Goal: Task Accomplishment & Management: Manage account settings

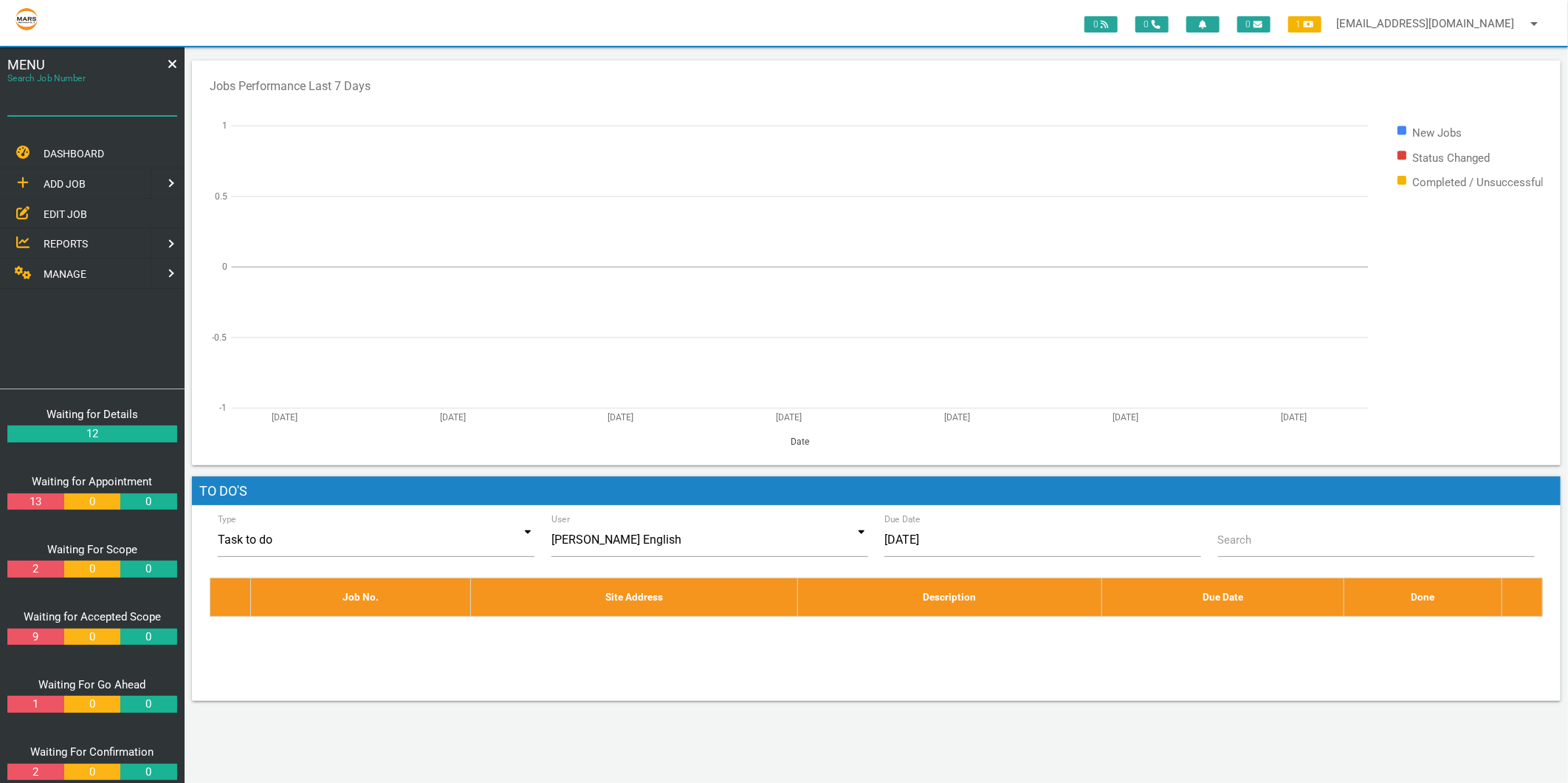
click at [56, 111] on input "Search Job Number" at bounding box center [92, 99] width 170 height 34
type input "1774"
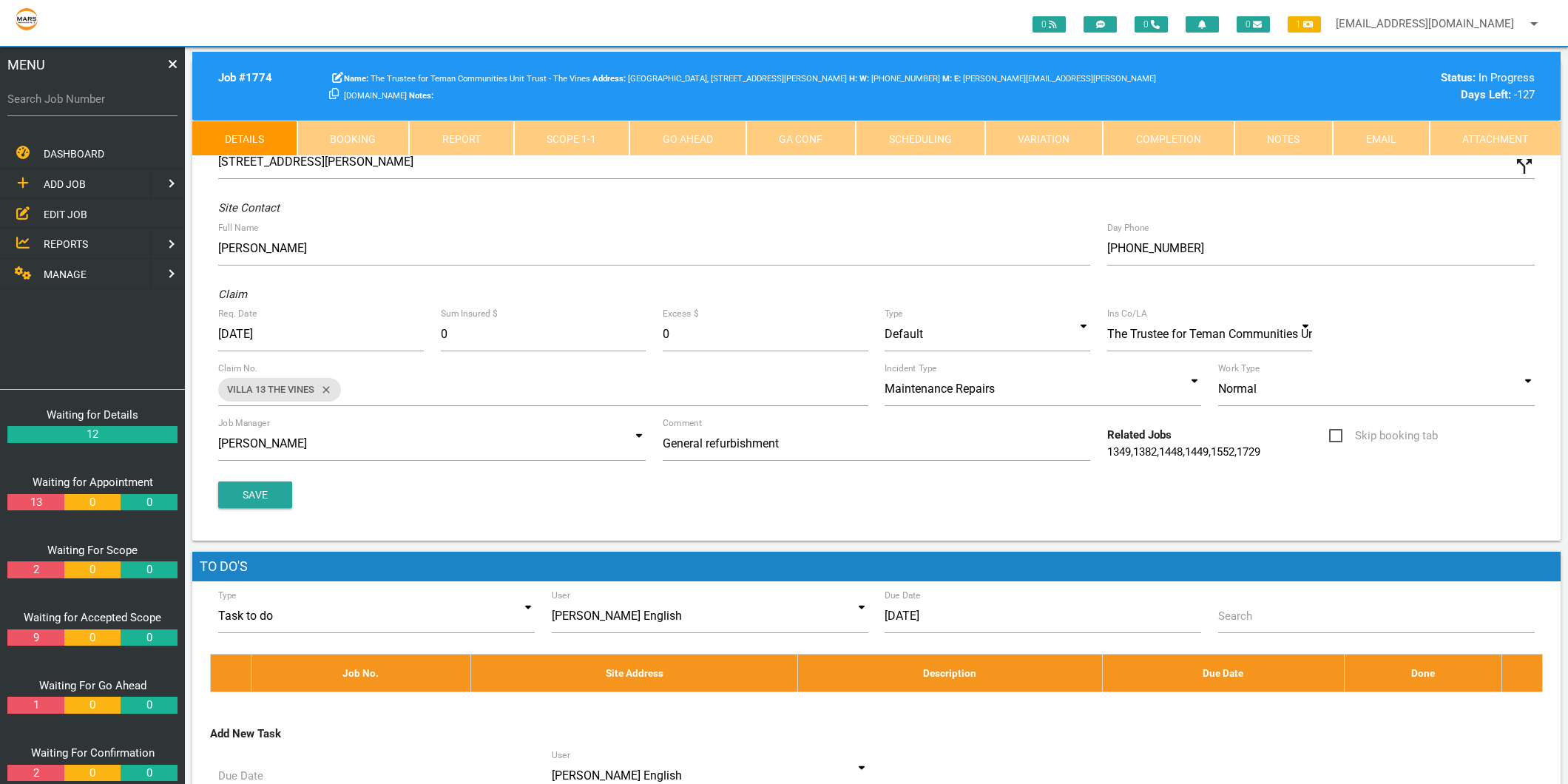
click at [571, 123] on link "Scope 1 - 1" at bounding box center [572, 139] width 116 height 36
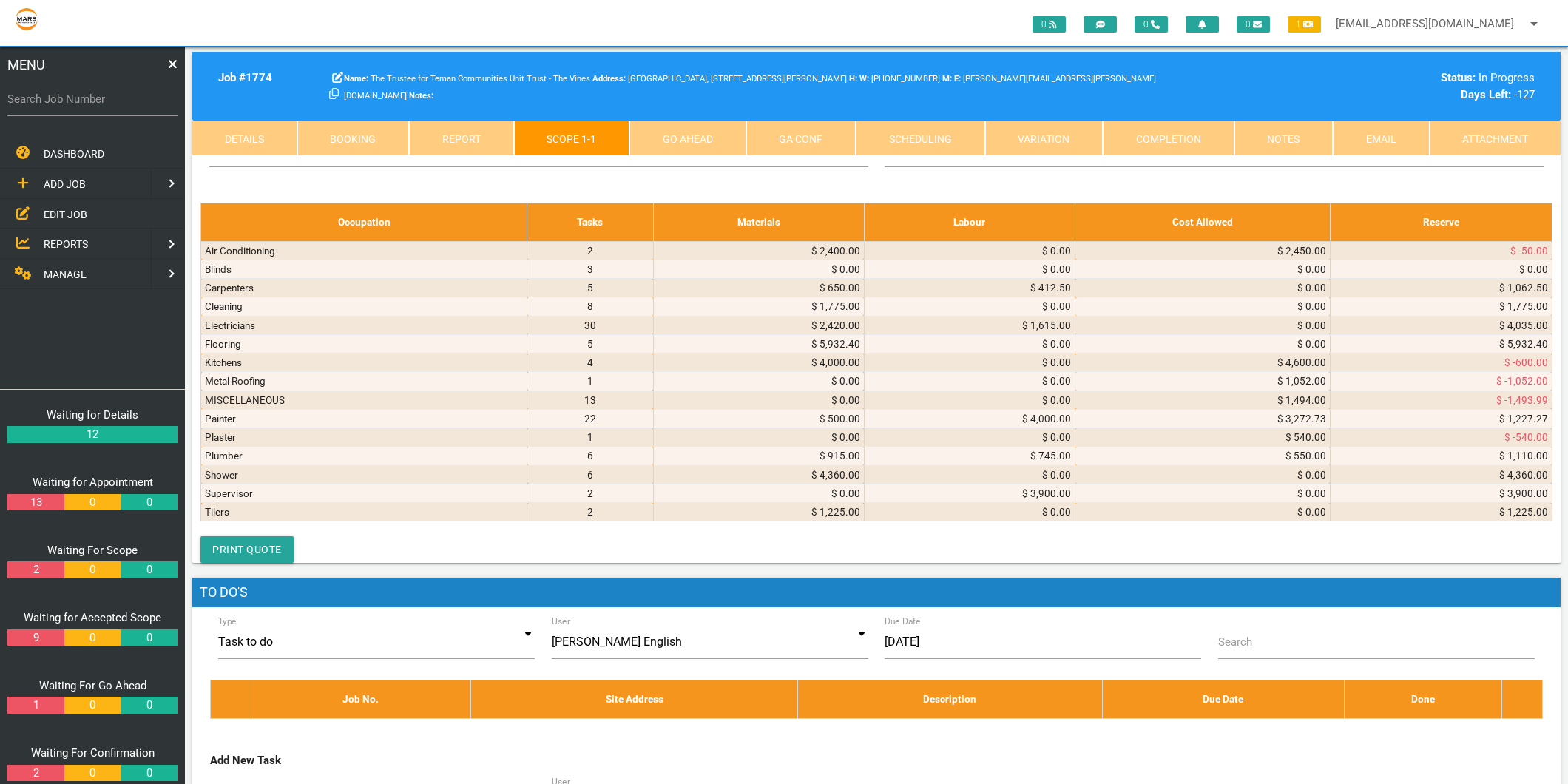
scroll to position [5831, 0]
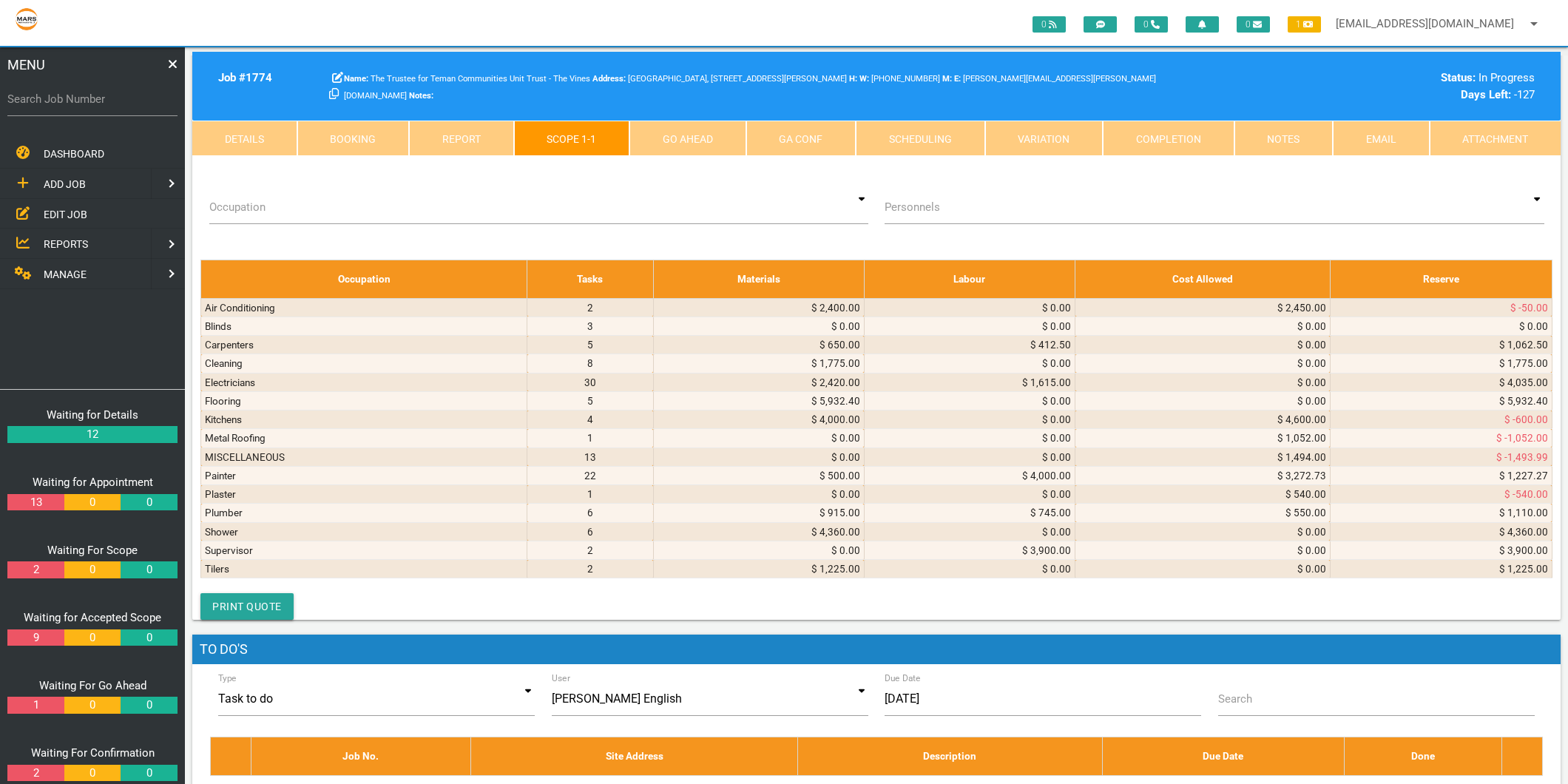
click at [454, 58] on icon at bounding box center [452, 54] width 9 height 9
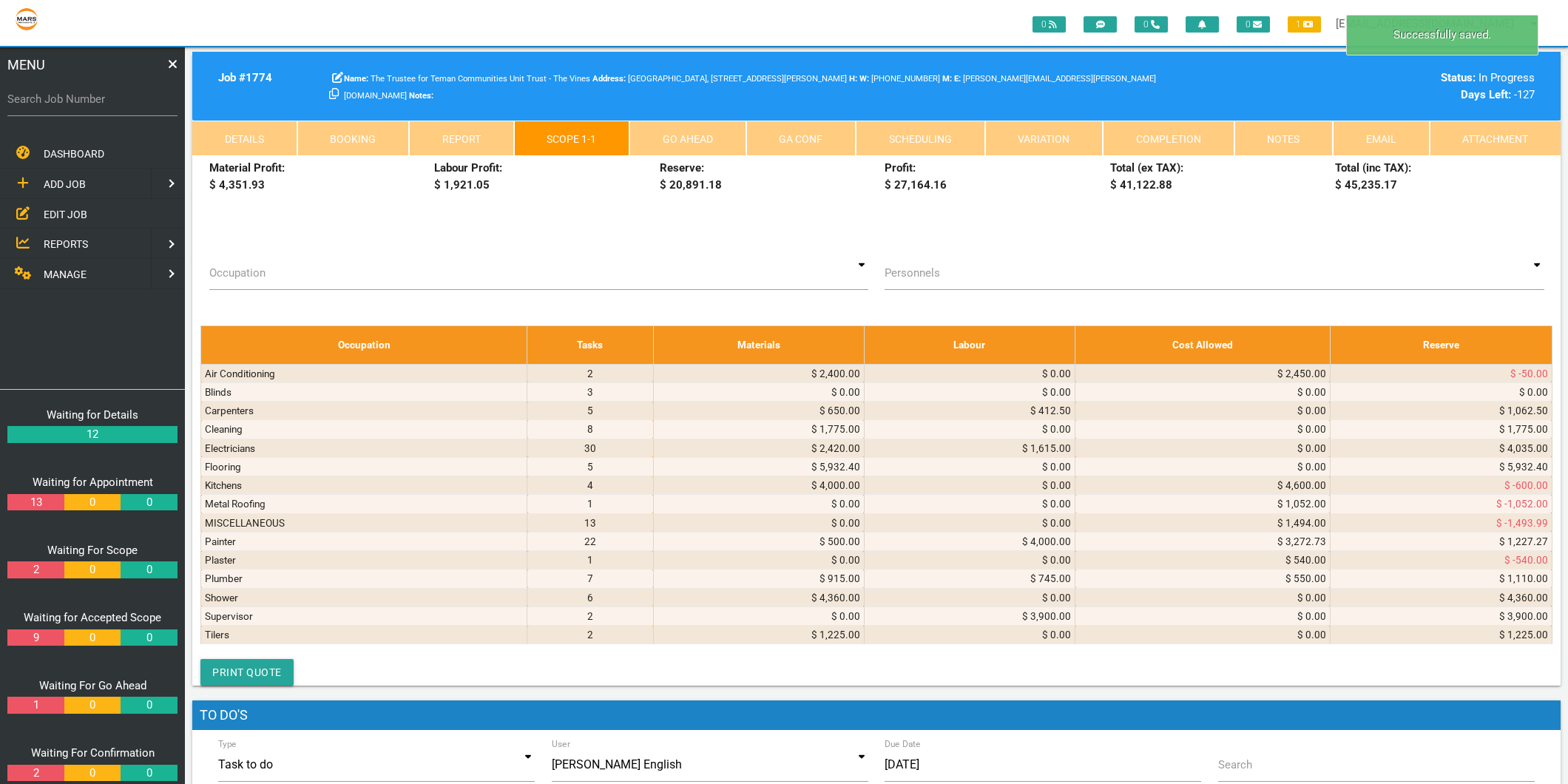
click at [343, 71] on select "Air Conditioning Asbestos Removal Awnings Blinds Bricklayers Building Inspectio…" at bounding box center [349, 60] width 94 height 22
click at [591, 93] on td at bounding box center [698, 60] width 215 height 66
click at [595, 72] on textarea at bounding box center [698, 54] width 207 height 33
type textarea "[PERSON_NAME]"
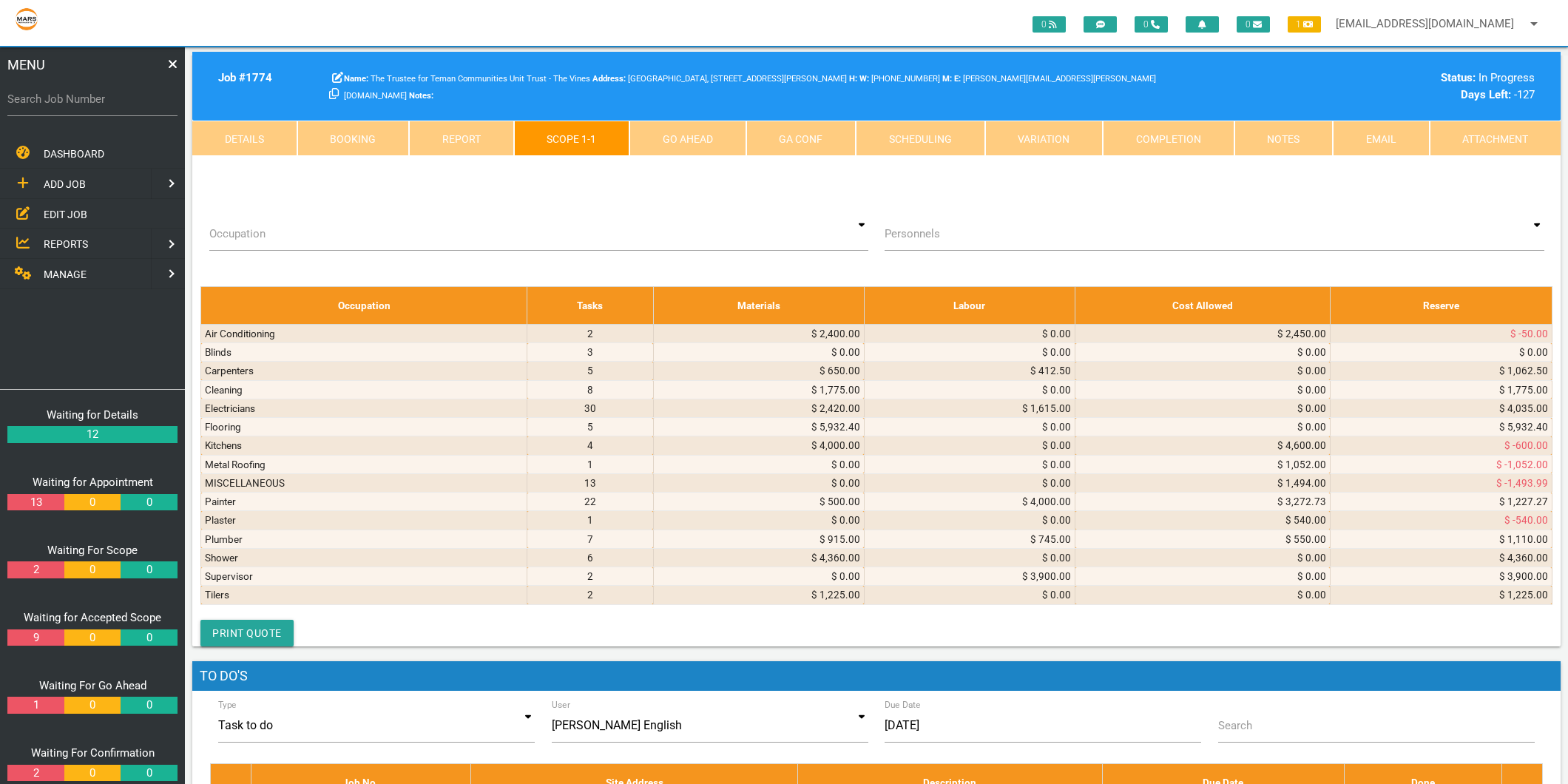
click at [664, 47] on div "[PERSON_NAME]" at bounding box center [698, 40] width 207 height 15
click at [656, 47] on div "[PERSON_NAME]" at bounding box center [698, 40] width 207 height 15
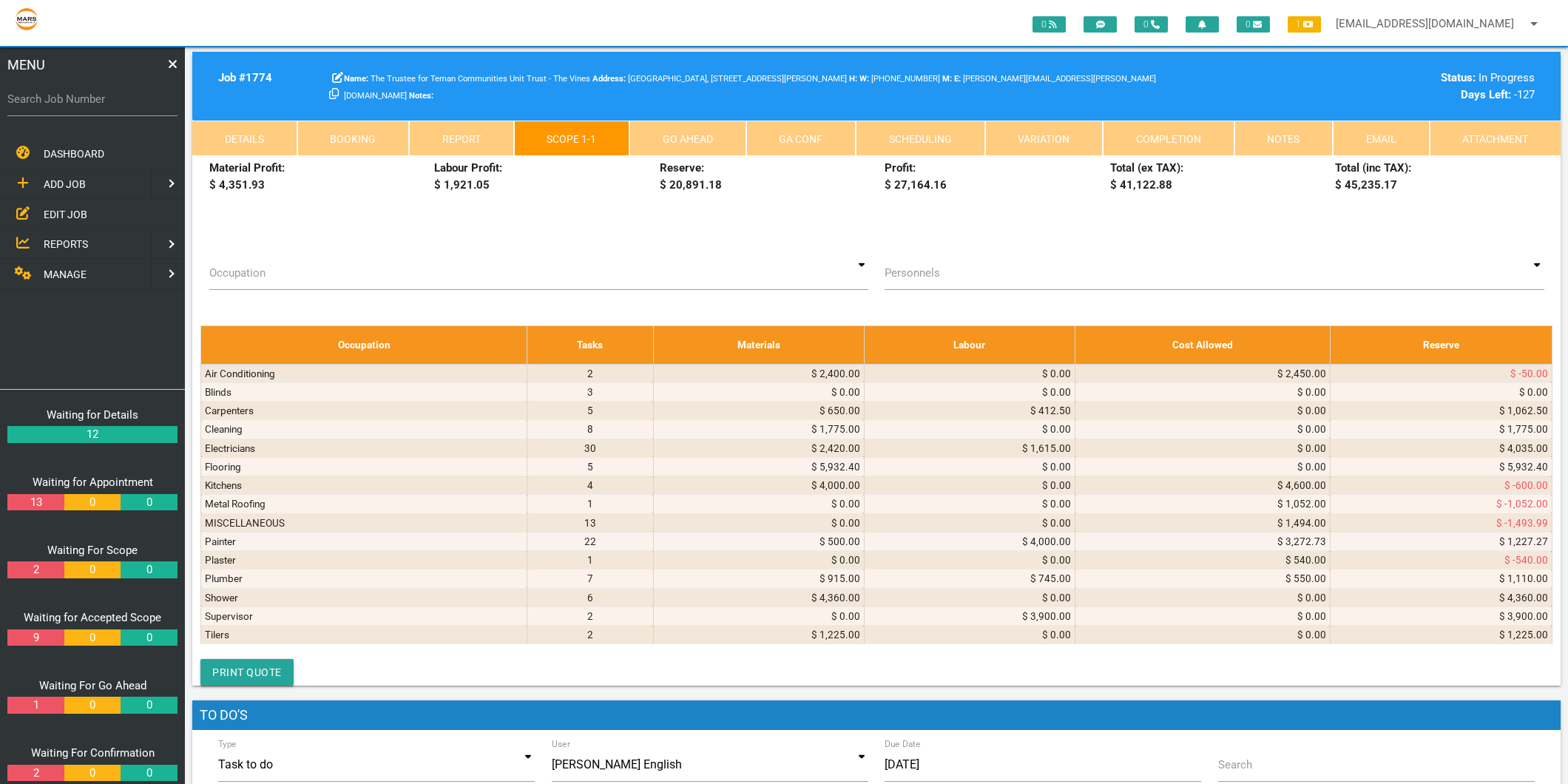
click at [641, 72] on textarea "[PERSON_NAME]" at bounding box center [698, 54] width 207 height 33
type textarea "[PERSON_NAME] PLUBMING & GAS FITTING"
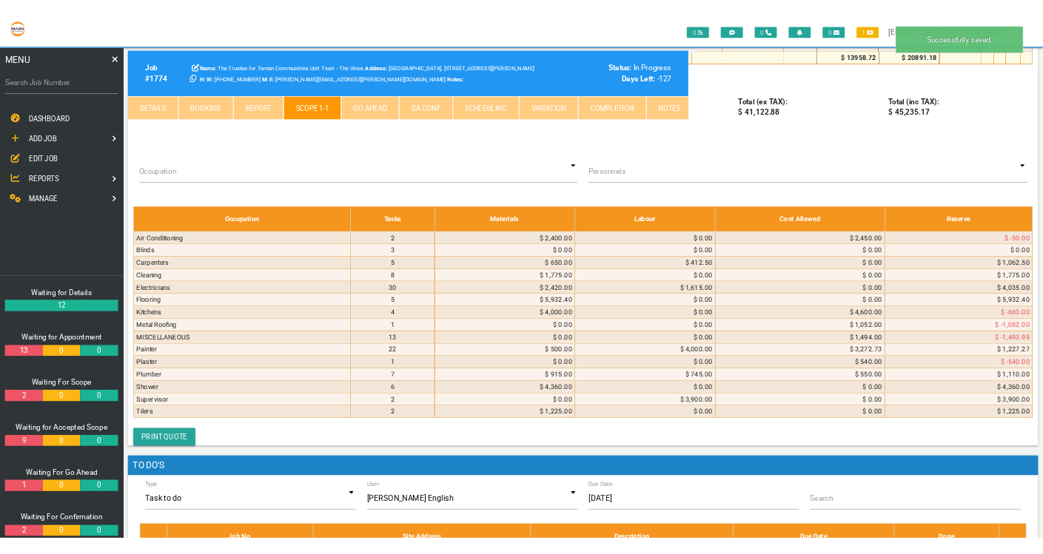
scroll to position [5913, 0]
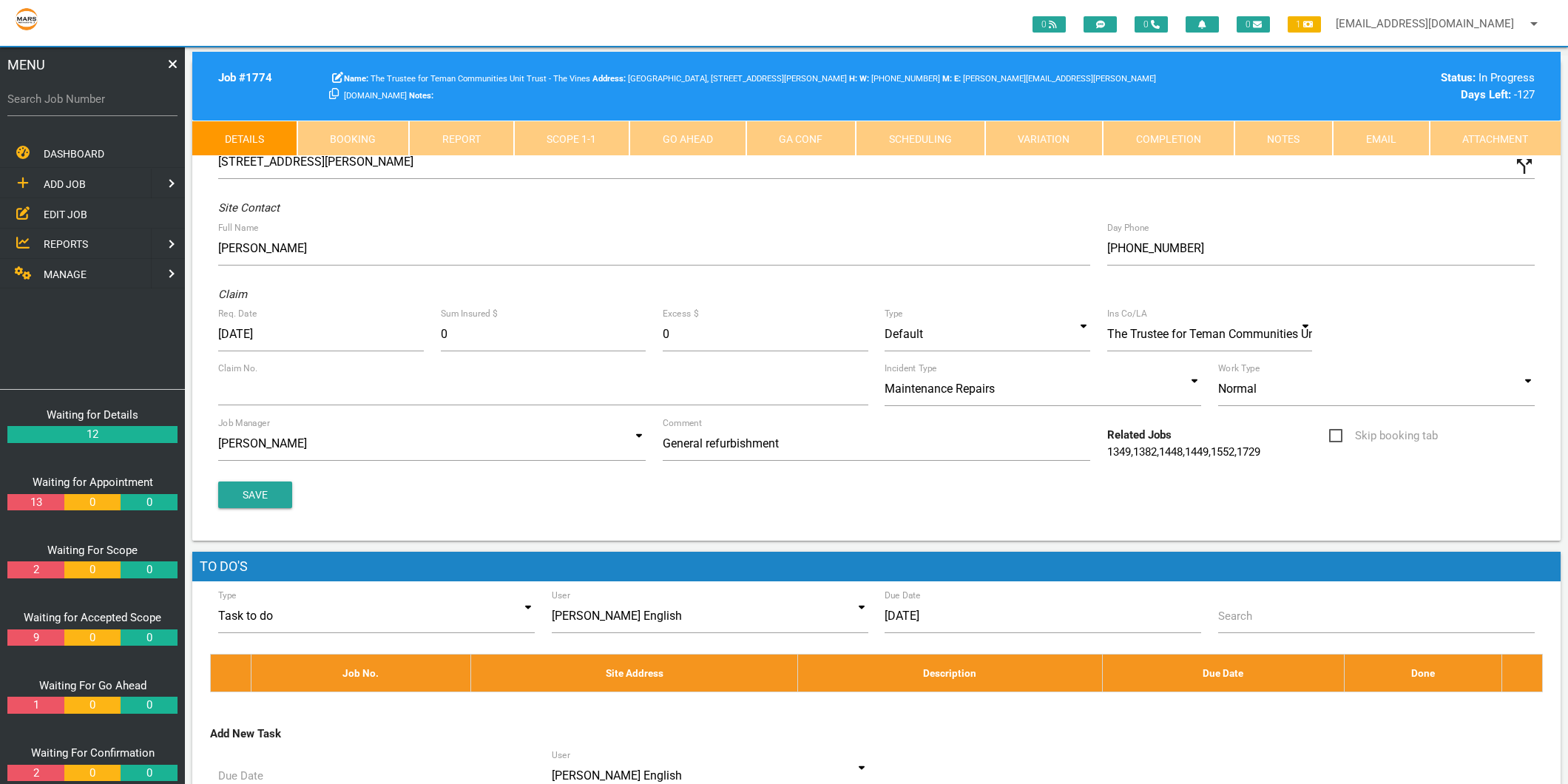
click at [78, 272] on span "MANAGE" at bounding box center [65, 275] width 43 height 12
click at [80, 178] on span "PERSONNEL" at bounding box center [73, 184] width 59 height 12
click at [85, 211] on span "EDIT PERSONNEL" at bounding box center [85, 214] width 83 height 12
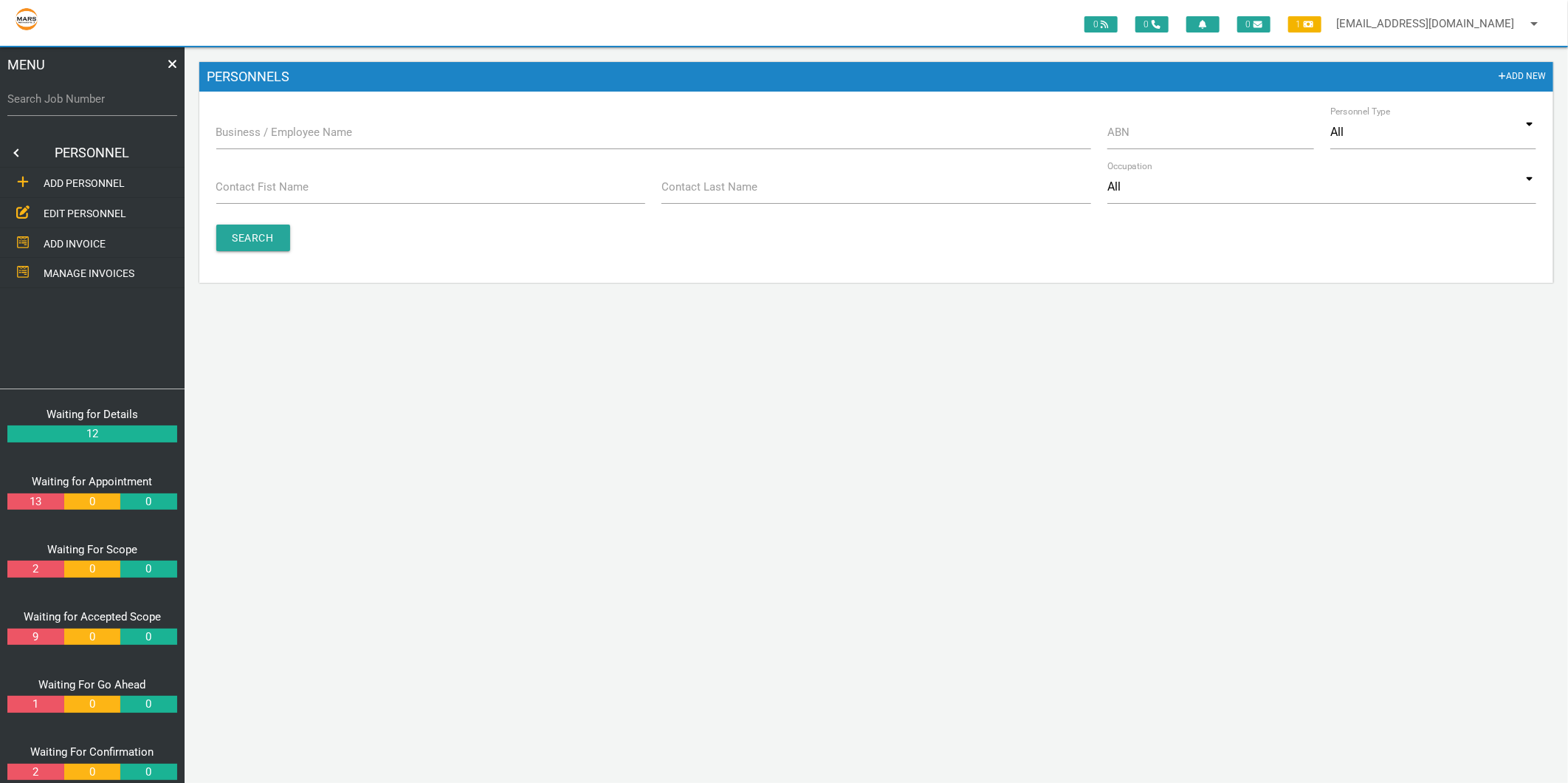
click at [267, 130] on label "Business / Employee Name" at bounding box center [284, 132] width 137 height 17
click at [267, 130] on input "Business / Employee Name" at bounding box center [653, 132] width 875 height 34
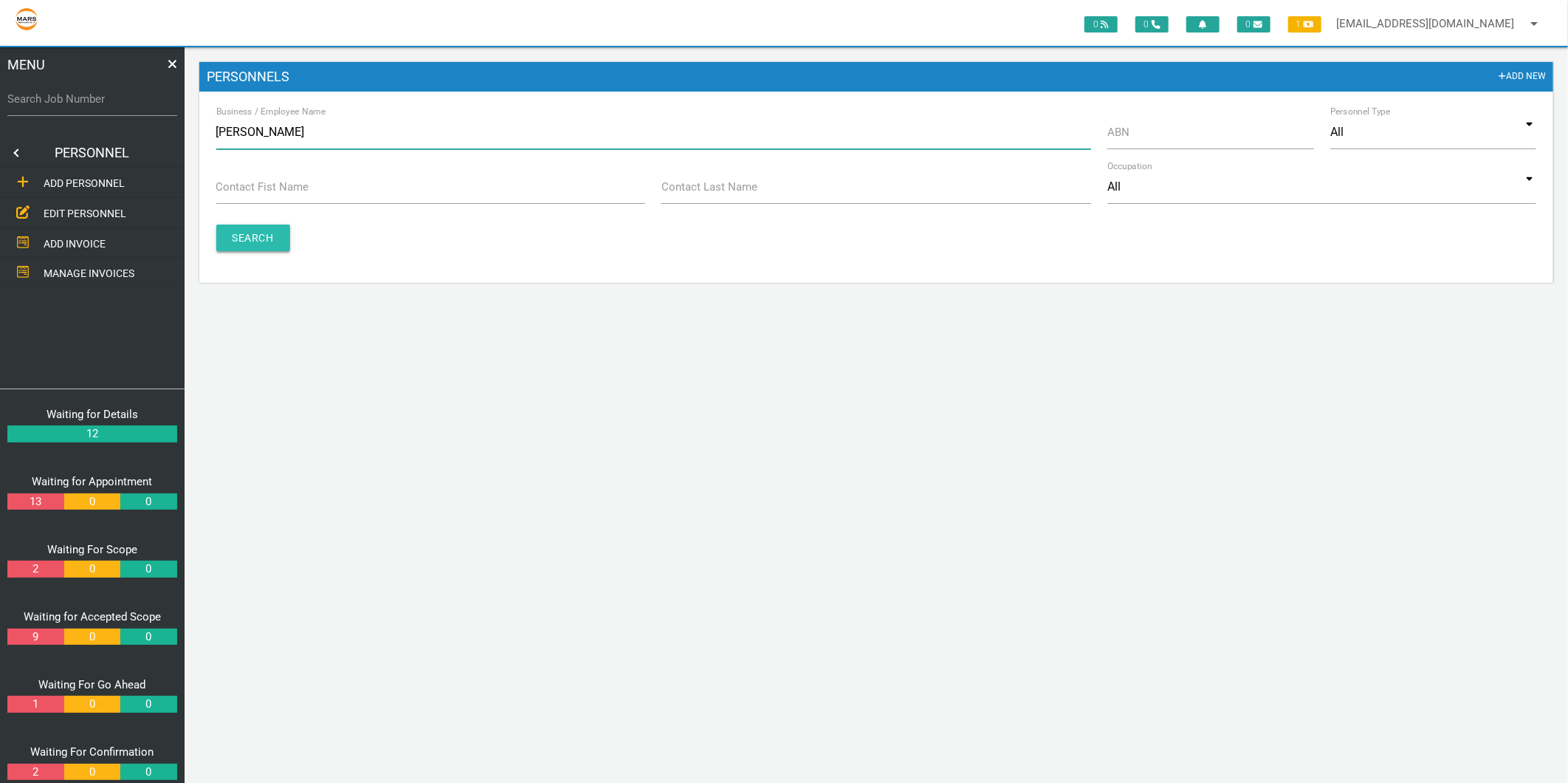
type input "shawn"
click at [261, 243] on input "Search" at bounding box center [253, 237] width 74 height 27
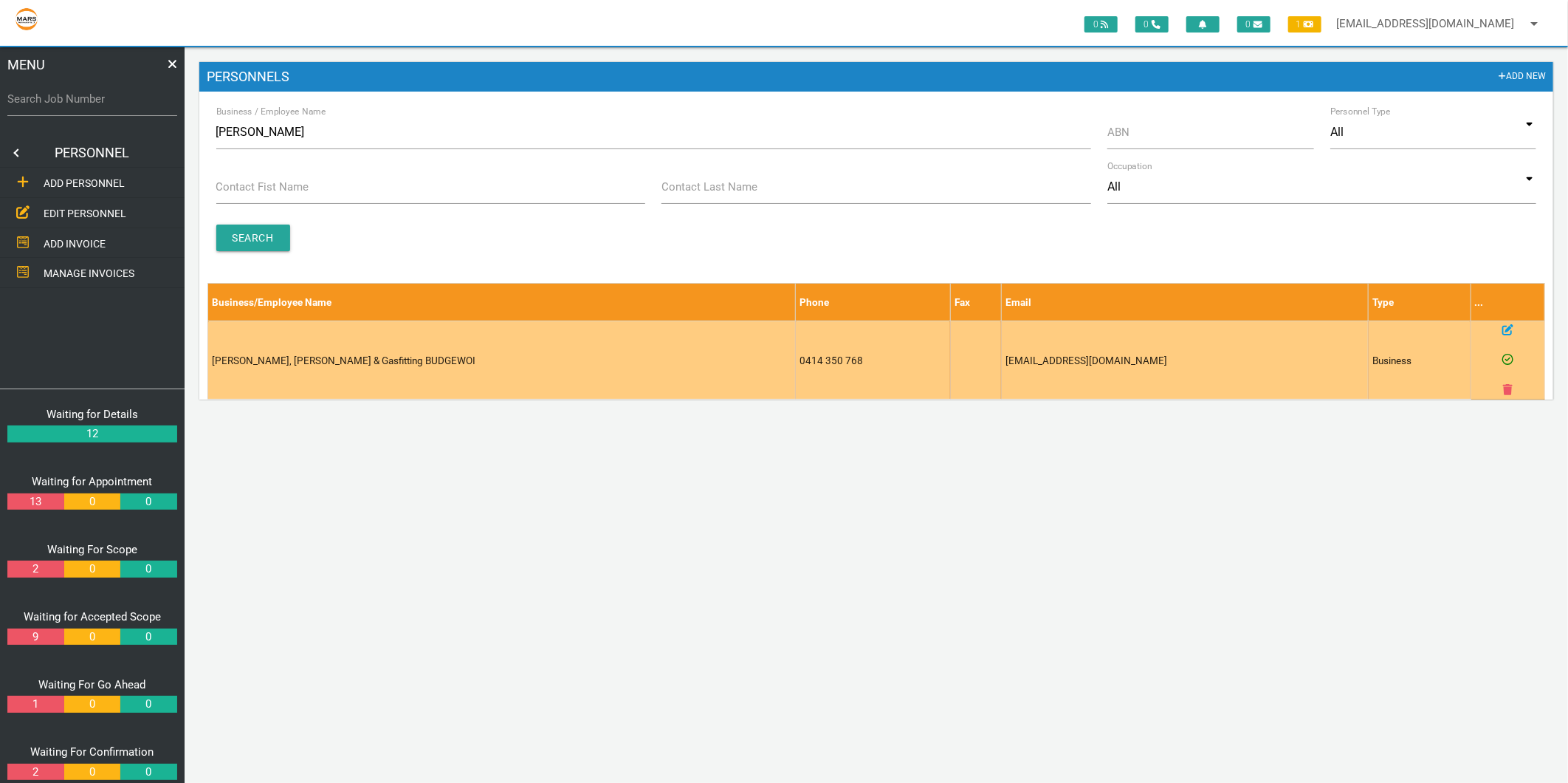
click at [1502, 326] on icon at bounding box center [1507, 329] width 11 height 11
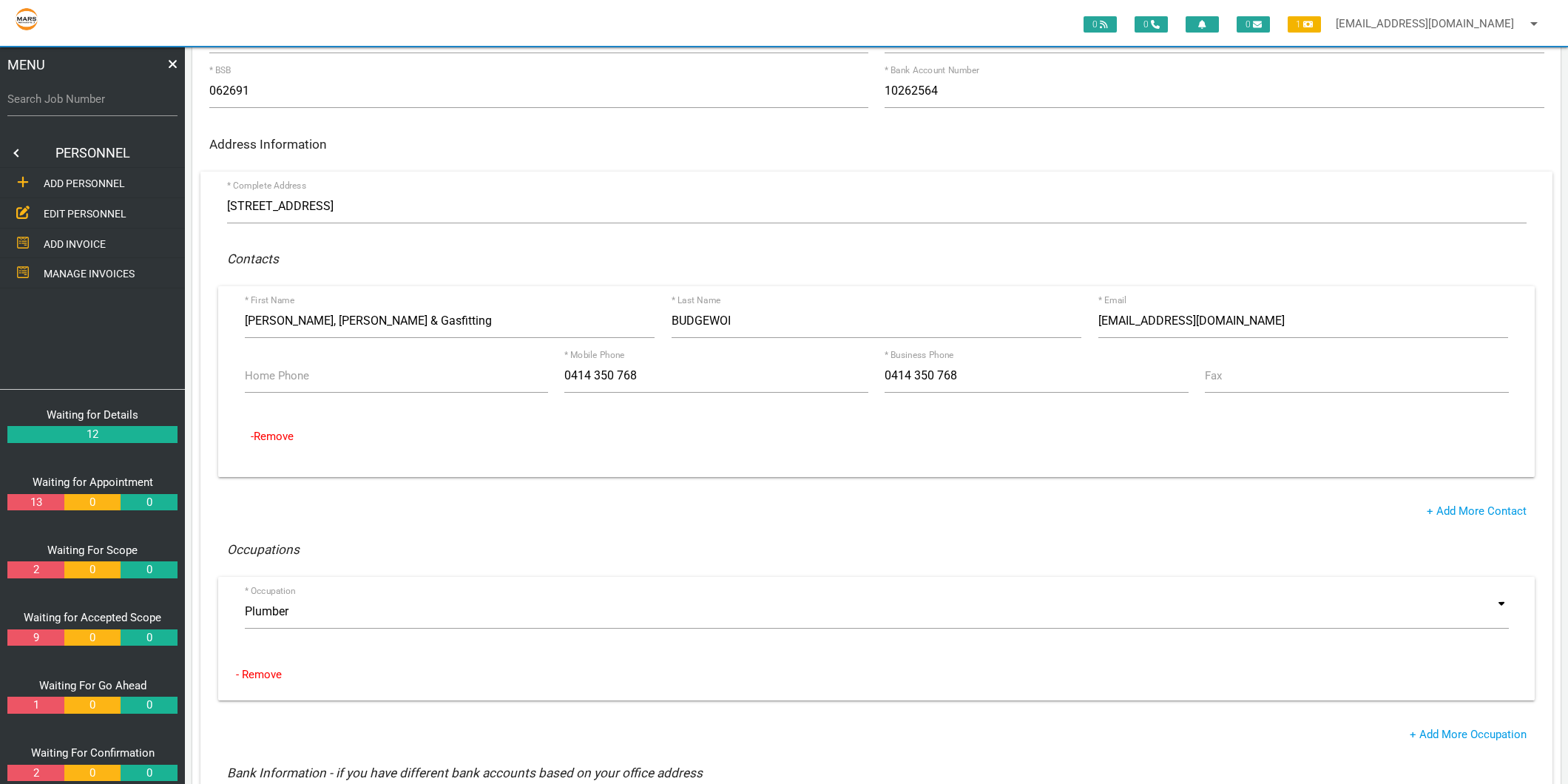
scroll to position [246, 0]
